Goal: Find contact information: Find contact information

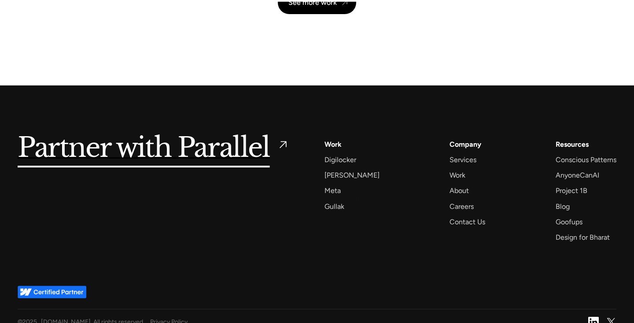
scroll to position [2118, 0]
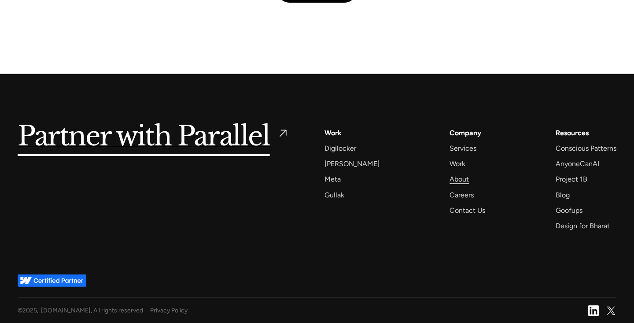
click at [449, 180] on div "About" at bounding box center [458, 179] width 19 height 12
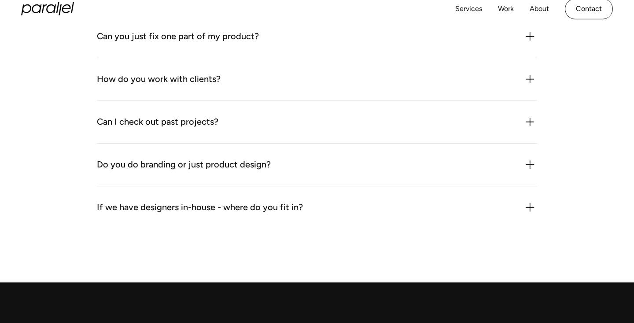
scroll to position [974, 0]
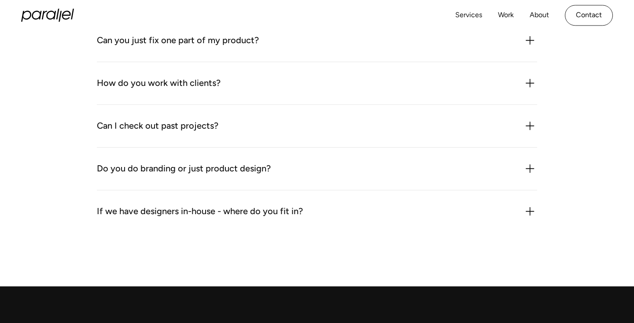
click at [369, 173] on div "Do you do branding or just product design?" at bounding box center [317, 169] width 440 height 14
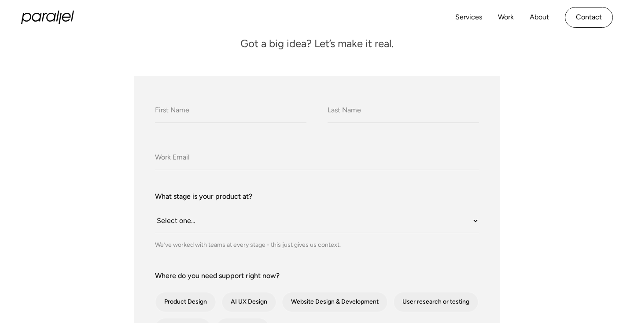
scroll to position [0, 0]
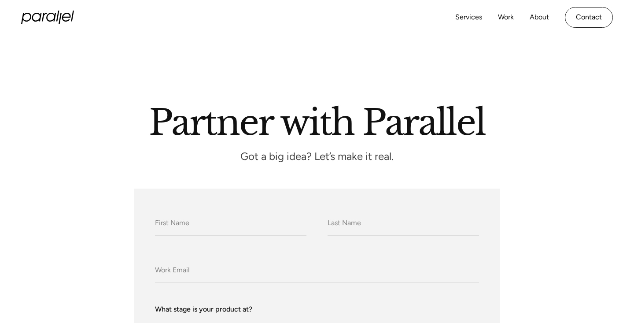
click at [116, 0] on div "Services Work About Careers Contact LinkedIn Twitter (X)" at bounding box center [317, 17] width 592 height 35
